Goal: Task Accomplishment & Management: Manage account settings

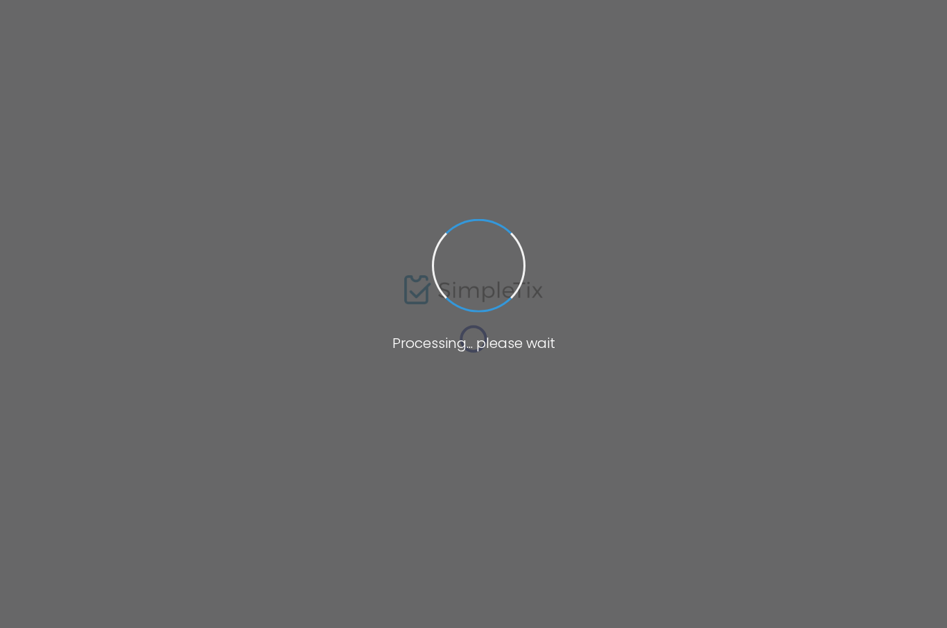
type input "Neuroscience & nature: Research-backed strategies to decrease provider burnout"
type textarea "CME event (hybrid learning) in [GEOGRAPHIC_DATA], [US_STATE]. Articles plus in-…"
type input "Register Now"
type input "[GEOGRAPHIC_DATA]"
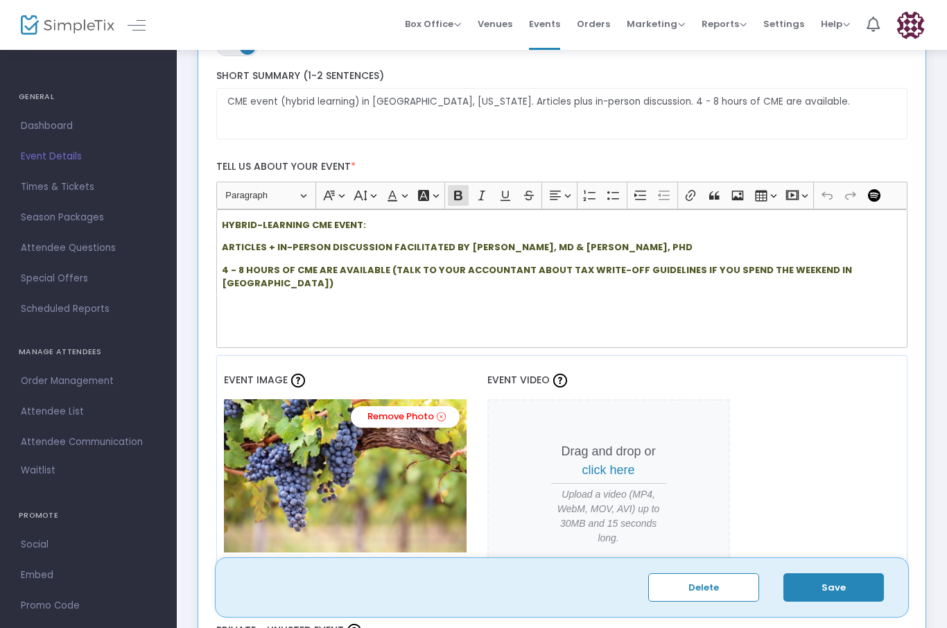
scroll to position [287, 0]
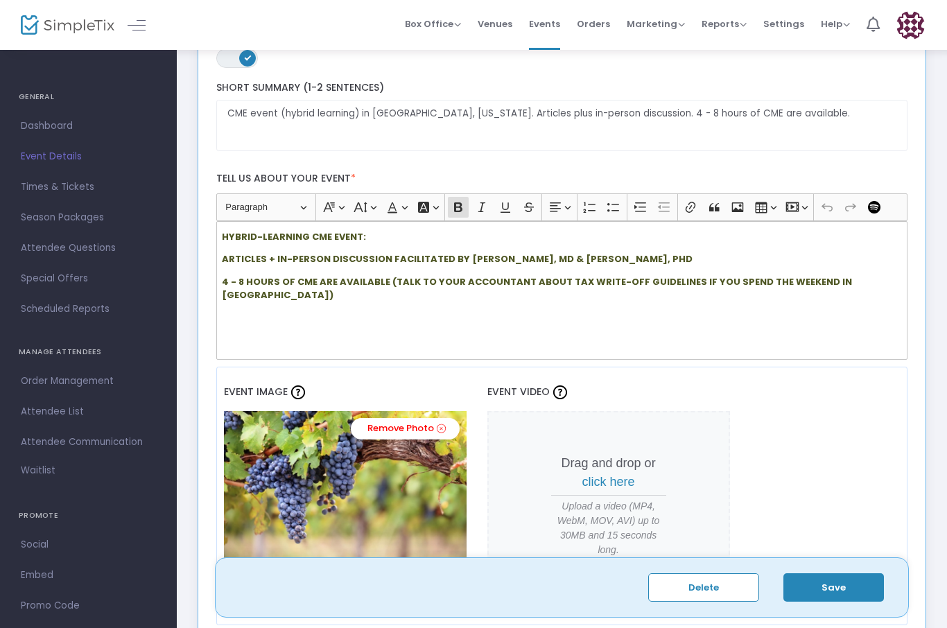
click at [230, 237] on strong "HYBRID-LEARNING CME EVENT:" at bounding box center [294, 236] width 144 height 13
click at [233, 239] on strong "HYBRID-LEARNING CME EVENT:" at bounding box center [294, 236] width 144 height 13
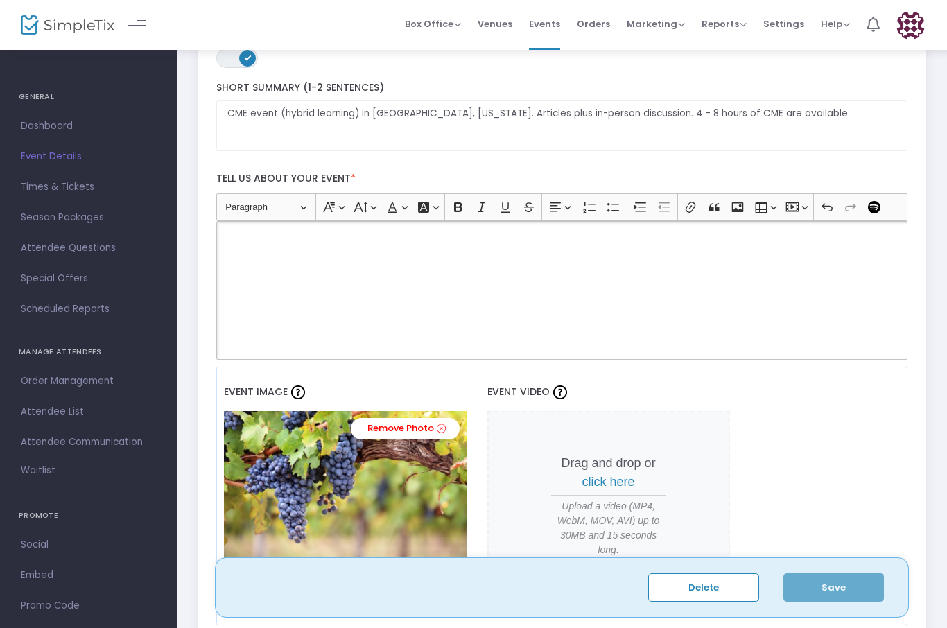
click at [241, 237] on p "Rich Text Editor, main" at bounding box center [562, 237] width 680 height 14
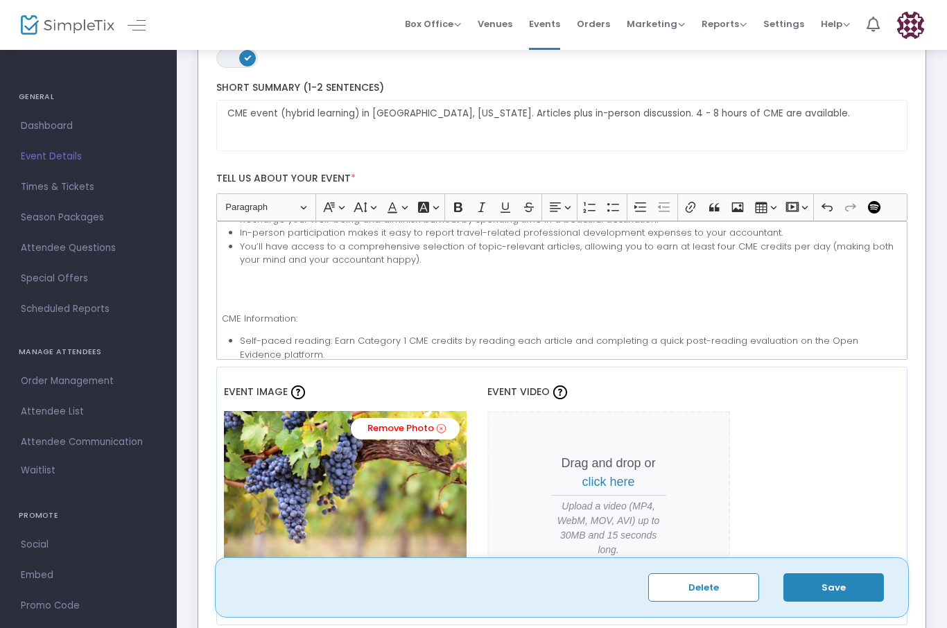
scroll to position [268, 0]
click at [239, 290] on p "Rich Text Editor, main" at bounding box center [562, 290] width 680 height 27
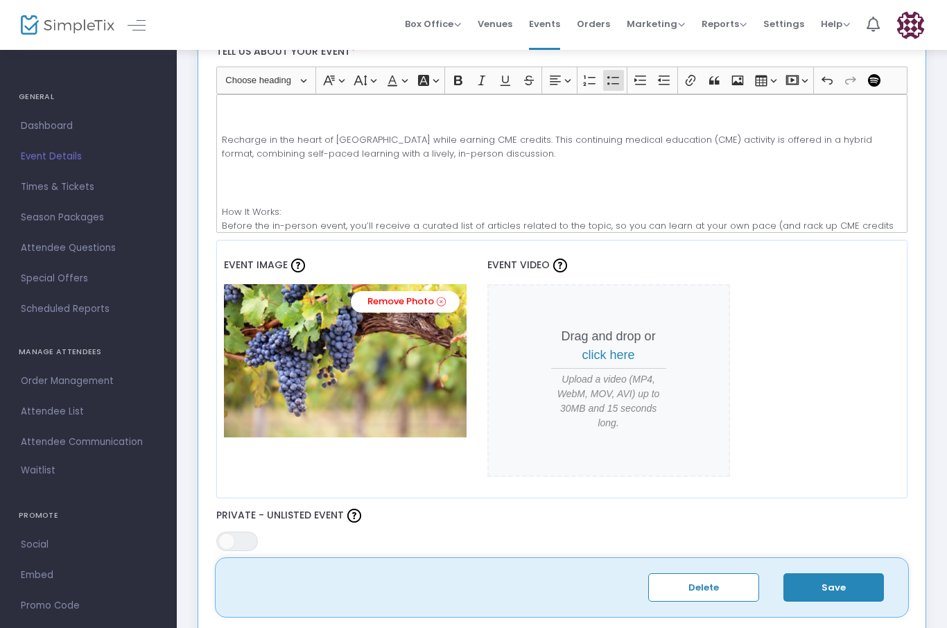
scroll to position [49, 0]
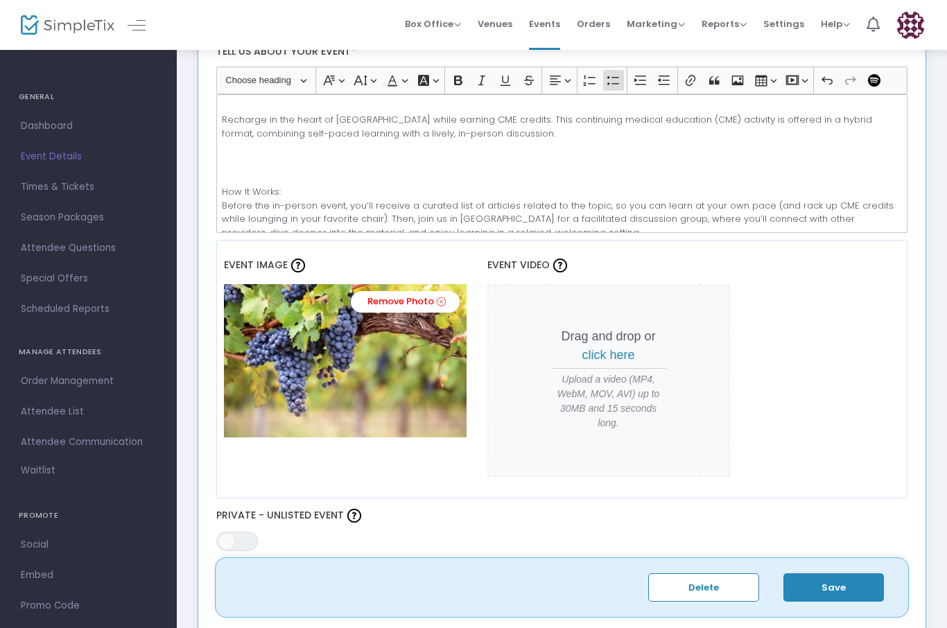
click at [228, 173] on p "Rich Text Editor, main" at bounding box center [562, 162] width 680 height 27
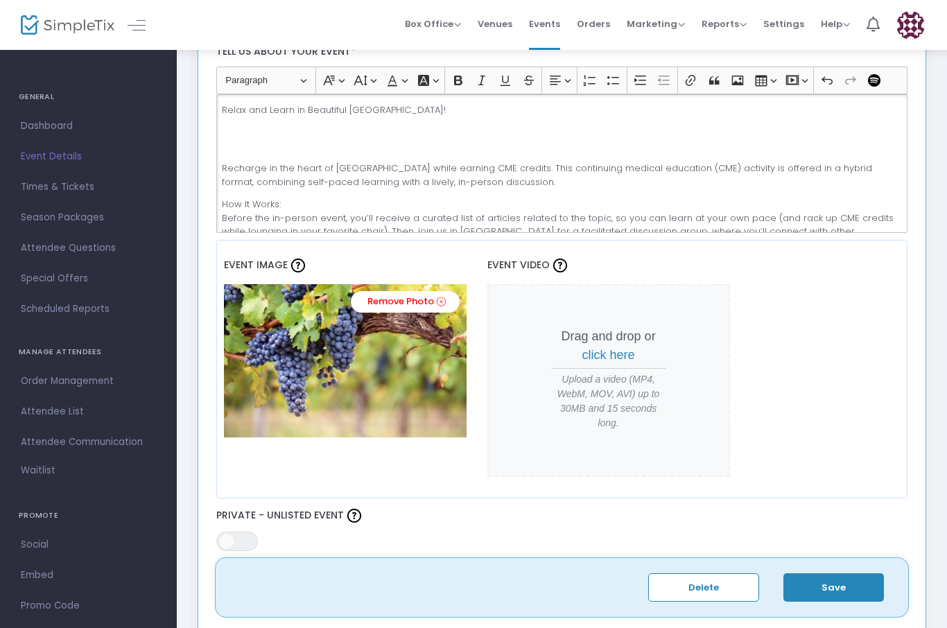
scroll to position [0, 0]
click at [232, 148] on p "Rich Text Editor, main" at bounding box center [562, 139] width 680 height 27
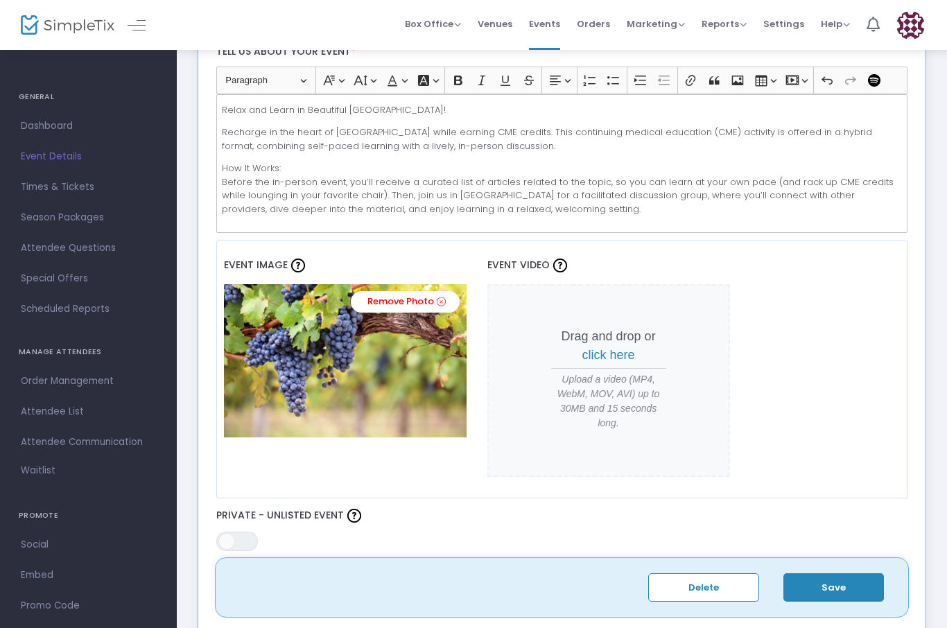
scroll to position [348, 0]
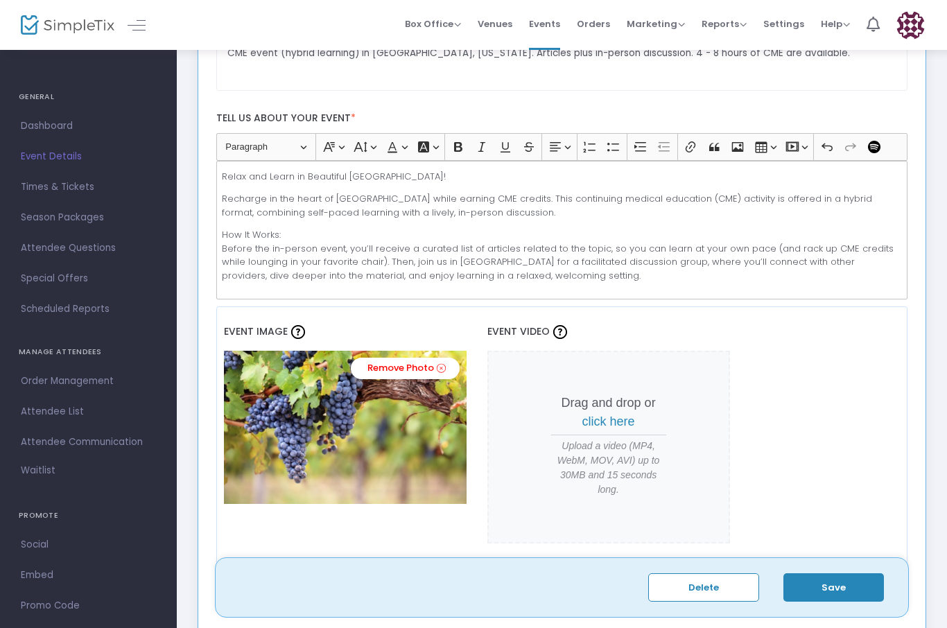
click at [443, 178] on p "Relax and Learn in Beautiful [GEOGRAPHIC_DATA]!" at bounding box center [562, 177] width 680 height 14
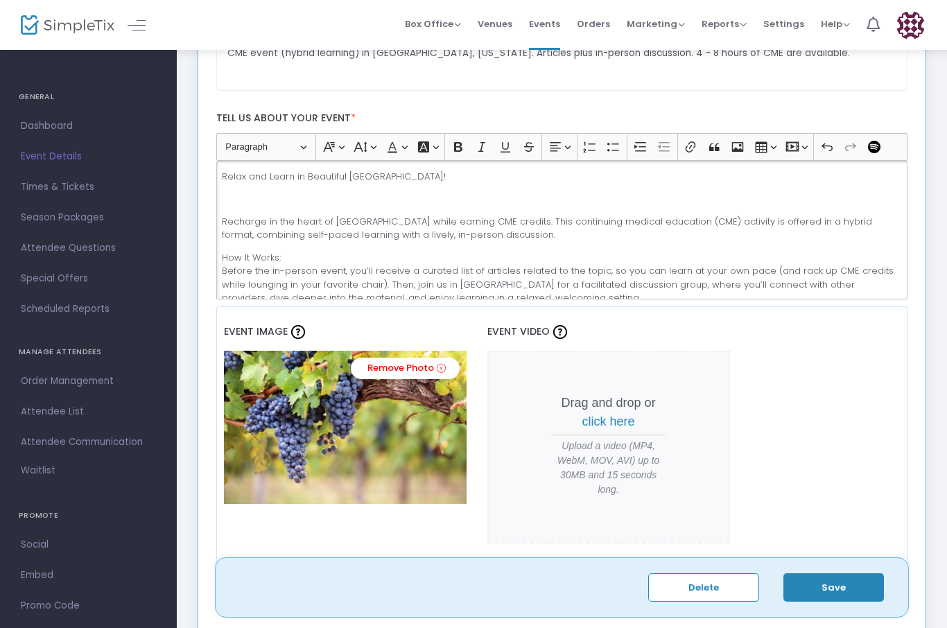
click at [225, 200] on p "Rich Text Editor, main" at bounding box center [562, 199] width 680 height 14
click at [231, 171] on p "Relax and Learn in Beautiful [GEOGRAPHIC_DATA]!" at bounding box center [562, 177] width 680 height 14
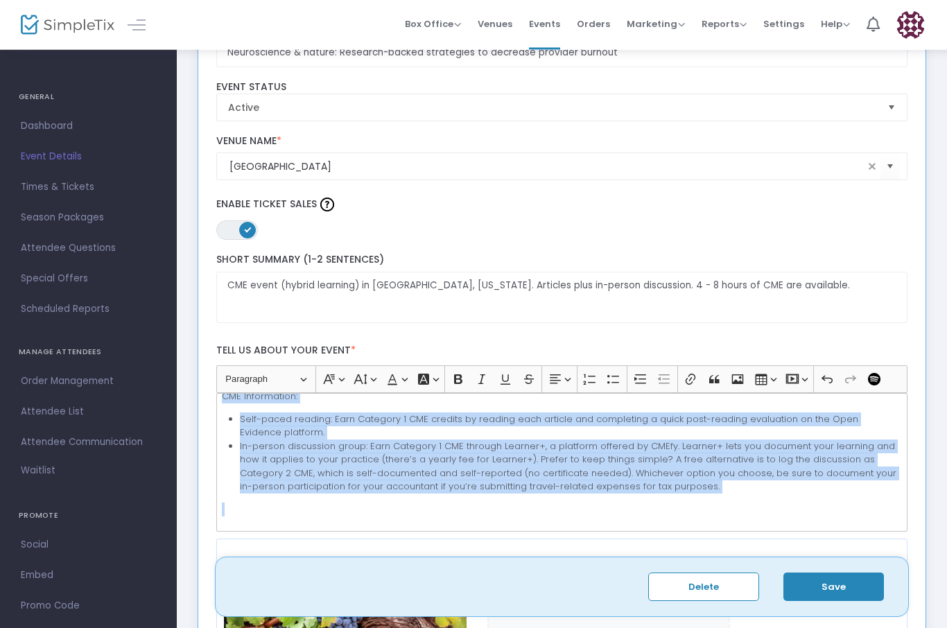
scroll to position [115, 0]
click at [738, 532] on div "Relax and Learn in Beautiful [GEOGRAPHIC_DATA]! Topic: Neuroscience & nature: R…" at bounding box center [562, 462] width 692 height 139
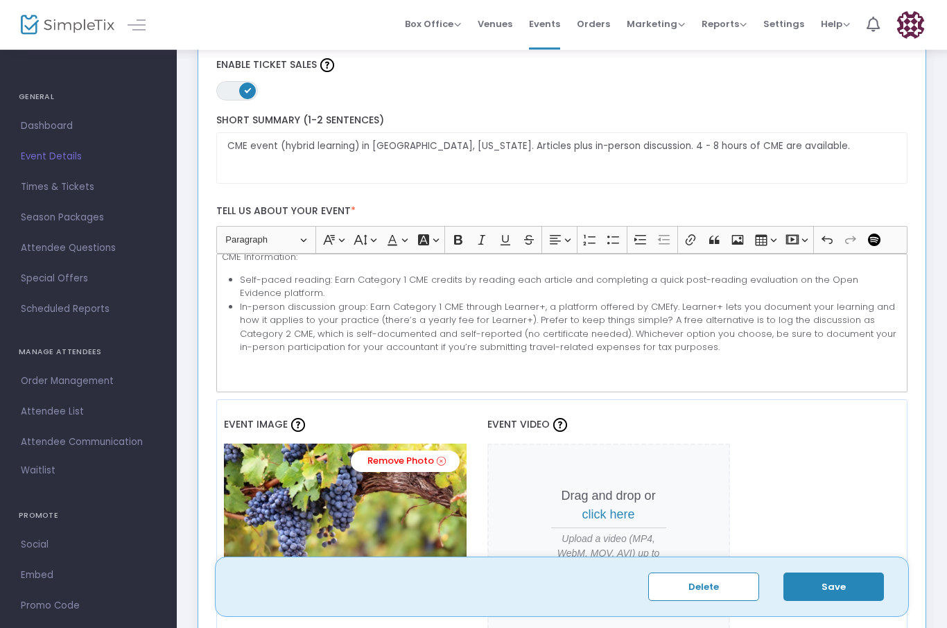
scroll to position [272, 0]
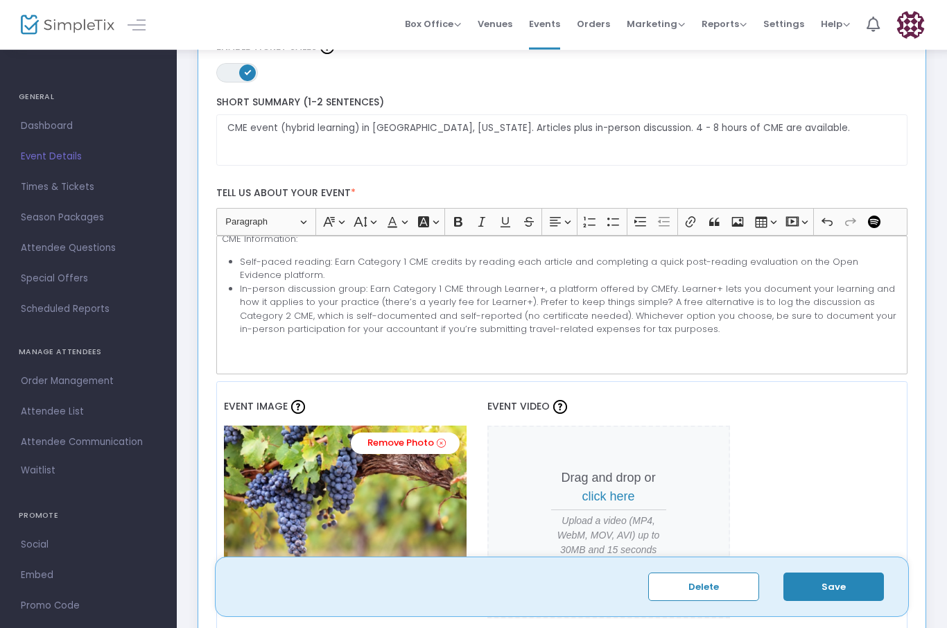
click at [431, 310] on li "In-person discussion group: Earn Category 1 CME through Learner+, a platform of…" at bounding box center [571, 310] width 662 height 54
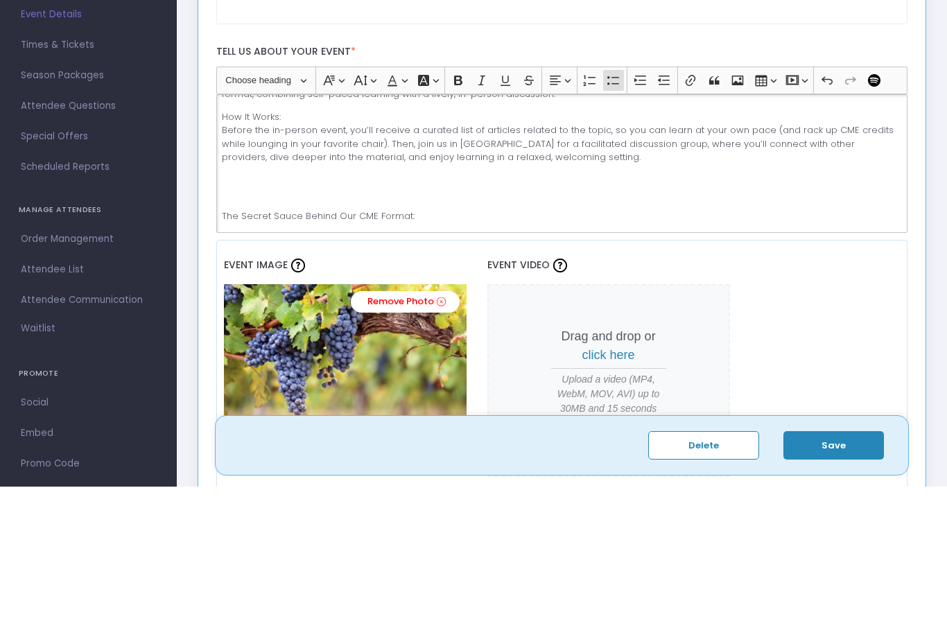
scroll to position [71, 0]
click at [223, 355] on p "The Secret Sauce Behind Our CME Format:" at bounding box center [562, 362] width 680 height 14
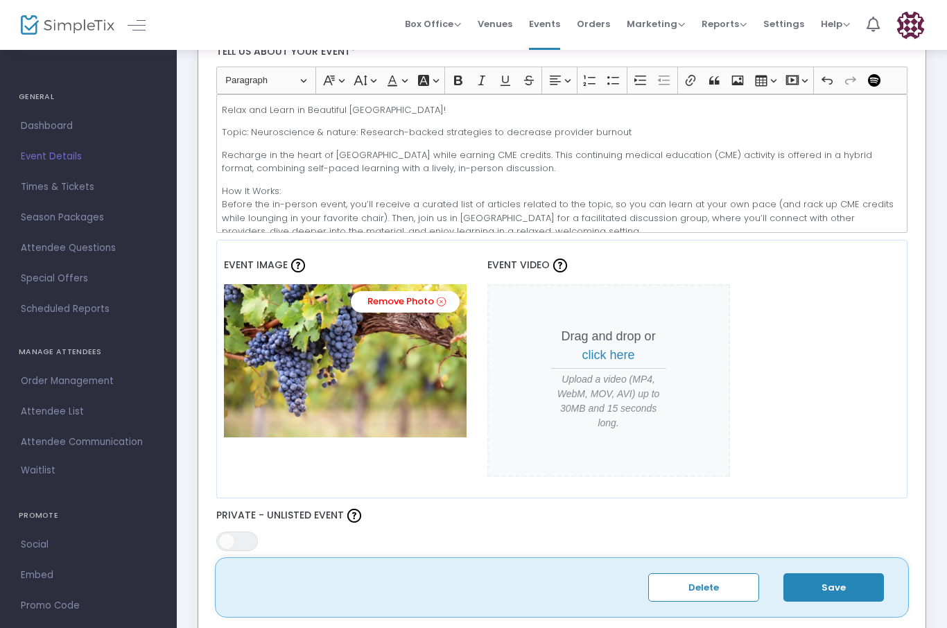
scroll to position [0, 0]
